Goal: Transaction & Acquisition: Obtain resource

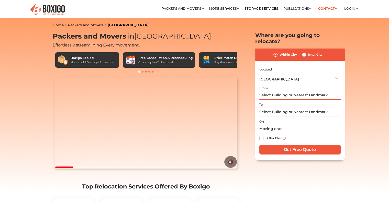
click at [295, 92] on input "text" at bounding box center [299, 95] width 81 height 9
click at [308, 52] on label "Inter City" at bounding box center [315, 55] width 14 height 6
click at [304, 52] on input "Inter City" at bounding box center [304, 54] width 4 height 5
radio input "true"
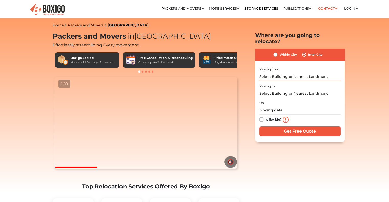
click at [283, 72] on input "text" at bounding box center [299, 76] width 81 height 9
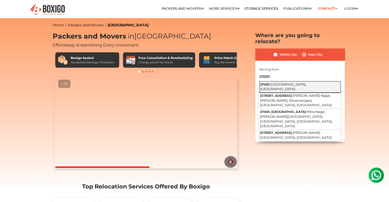
click at [284, 83] on span "[GEOGRAPHIC_DATA], [GEOGRAPHIC_DATA]" at bounding box center [283, 87] width 46 height 9
type input "Prayagraj, Uttar Pradesh 211001"
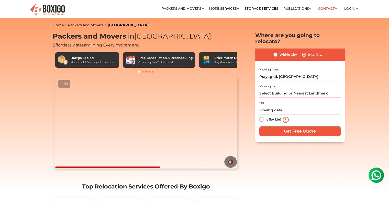
click at [282, 89] on input "text" at bounding box center [299, 93] width 81 height 9
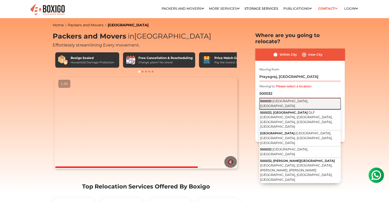
click at [284, 99] on span "[GEOGRAPHIC_DATA], [GEOGRAPHIC_DATA]" at bounding box center [284, 103] width 48 height 9
type input "Hyderabad, Telangana 500032"
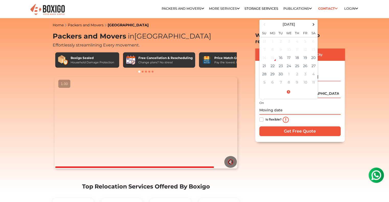
click at [264, 106] on input "text" at bounding box center [299, 110] width 81 height 9
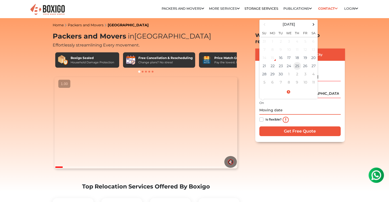
click at [296, 62] on td "25" at bounding box center [297, 66] width 8 height 8
type input "09/25/2025 12:00 AM"
click at [265, 117] on label "Is flexible?" at bounding box center [273, 119] width 16 height 5
click at [262, 117] on input "Is flexible?" at bounding box center [261, 119] width 4 height 5
checkbox input "true"
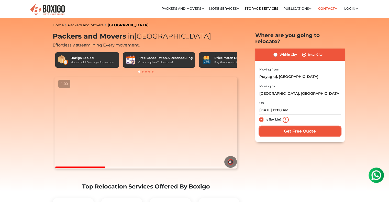
click at [281, 127] on input "Get Free Quote" at bounding box center [299, 132] width 81 height 10
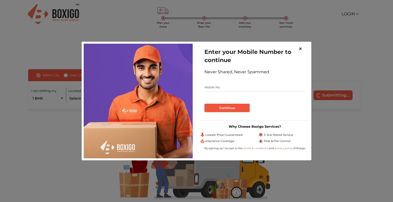
click at [300, 49] on span "×" at bounding box center [300, 48] width 4 height 7
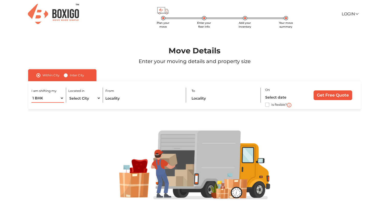
click at [62, 99] on select "1 BHK 2 BHK 3 BHK 3 + BHK FEW ITEMS" at bounding box center [47, 98] width 32 height 9
select select "FEW ITEMS"
click at [31, 94] on select "1 BHK 2 BHK 3 BHK 3 + BHK FEW ITEMS" at bounding box center [47, 98] width 32 height 9
click at [91, 97] on select "Select City [GEOGRAPHIC_DATA] [GEOGRAPHIC_DATA] [GEOGRAPHIC_DATA] [GEOGRAPHIC_D…" at bounding box center [84, 98] width 32 height 9
click at [97, 112] on div at bounding box center [194, 165] width 365 height 112
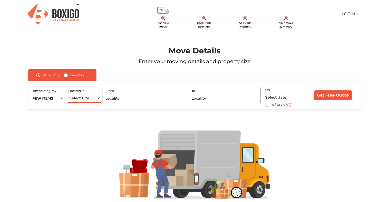
click at [86, 99] on select "Select City [GEOGRAPHIC_DATA] [GEOGRAPHIC_DATA] [GEOGRAPHIC_DATA] [GEOGRAPHIC_D…" at bounding box center [84, 98] width 32 height 9
select select "[GEOGRAPHIC_DATA]"
click at [68, 94] on select "Select City [GEOGRAPHIC_DATA] [GEOGRAPHIC_DATA] [GEOGRAPHIC_DATA] [GEOGRAPHIC_D…" at bounding box center [84, 98] width 32 height 9
click at [128, 97] on input "text" at bounding box center [143, 98] width 76 height 9
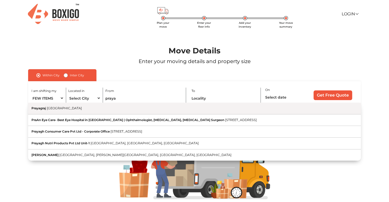
click at [102, 108] on button "Prayagraj [GEOGRAPHIC_DATA]" at bounding box center [194, 109] width 333 height 12
type input "[GEOGRAPHIC_DATA], [GEOGRAPHIC_DATA]"
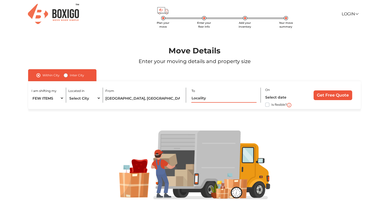
click at [204, 98] on input "text" at bounding box center [223, 98] width 65 height 9
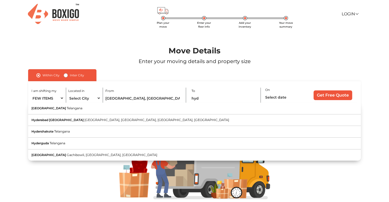
click at [200, 113] on button "Hyderabad [GEOGRAPHIC_DATA]" at bounding box center [194, 109] width 333 height 12
type input "[GEOGRAPHIC_DATA], [GEOGRAPHIC_DATA]"
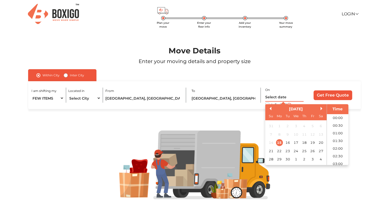
scroll to position [9, 0]
click at [279, 96] on input "text" at bounding box center [284, 97] width 38 height 9
click at [305, 144] on div "18" at bounding box center [304, 143] width 7 height 7
type input "[DATE] 12:00 AM"
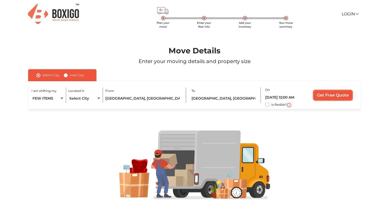
click at [339, 94] on input "Get Free Quote" at bounding box center [332, 96] width 39 height 10
click at [140, 99] on input "[GEOGRAPHIC_DATA], [GEOGRAPHIC_DATA]" at bounding box center [143, 98] width 76 height 9
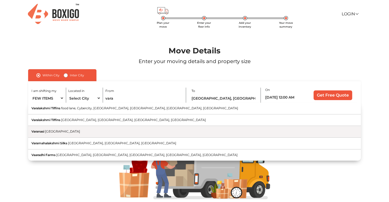
click at [122, 129] on button "[GEOGRAPHIC_DATA] [GEOGRAPHIC_DATA]" at bounding box center [194, 132] width 333 height 12
type input "[GEOGRAPHIC_DATA], [GEOGRAPHIC_DATA]"
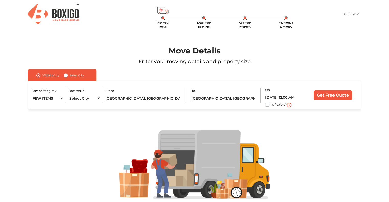
click at [271, 106] on label "Is flexible?" at bounding box center [279, 104] width 16 height 5
click at [32, 106] on input "Is flexible?" at bounding box center [30, 104] width 4 height 5
checkbox input "true"
click at [340, 95] on input "Get Free Quote" at bounding box center [332, 96] width 39 height 10
